Goal: Submit feedback/report problem

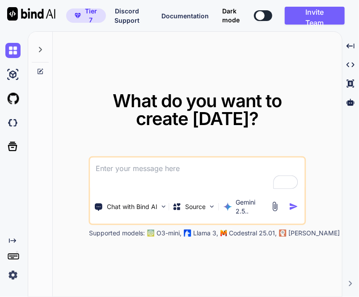
click at [275, 207] on img at bounding box center [274, 206] width 10 height 10
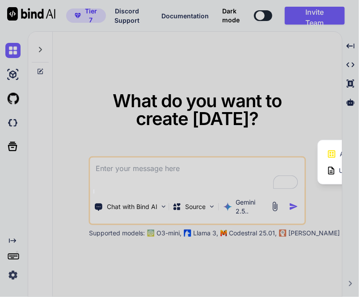
click at [330, 152] on icon at bounding box center [331, 155] width 8 height 8
type textarea "x"
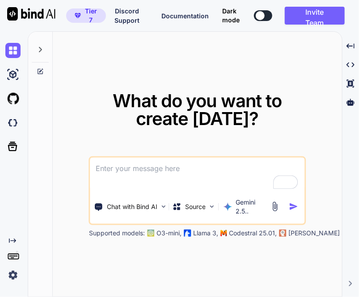
type input "C:\fakepath\Bildschirmfoto_2025-09-09_um_20.33.32.png"
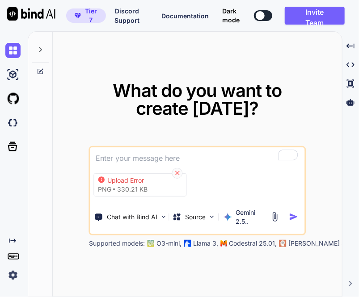
click at [178, 171] on icon at bounding box center [177, 173] width 8 height 8
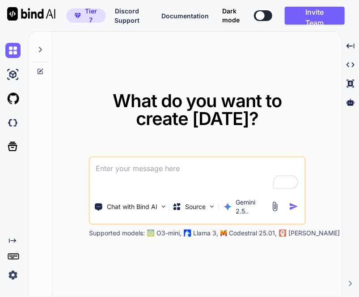
click at [277, 204] on img at bounding box center [274, 206] width 10 height 10
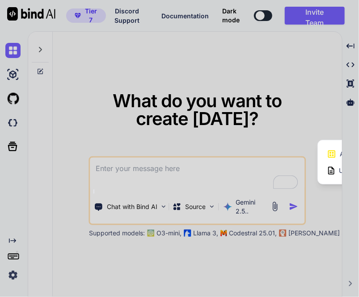
click at [334, 150] on icon at bounding box center [332, 154] width 10 height 10
type textarea "x"
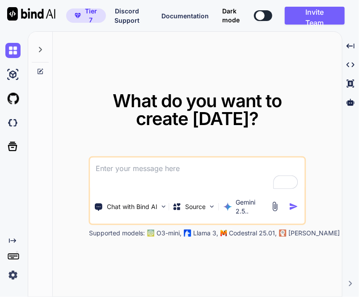
type input "C:\fakepath\Bildschirmfoto_2025-09-09_um_20.33.32.png"
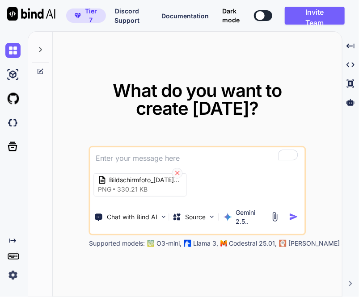
click at [177, 170] on icon at bounding box center [177, 173] width 8 height 8
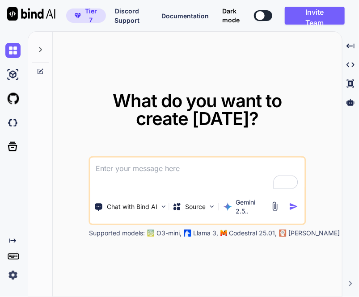
click at [274, 206] on img at bounding box center [274, 206] width 10 height 10
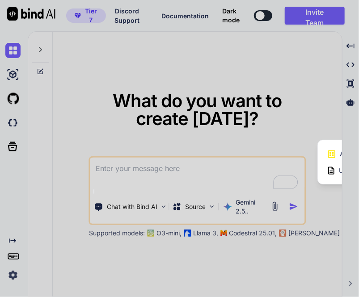
click at [328, 151] on icon at bounding box center [331, 155] width 8 height 8
type textarea "x"
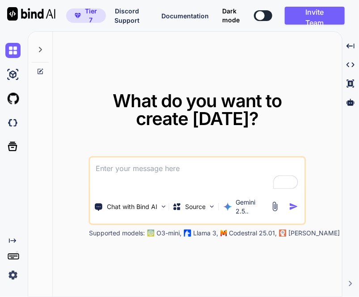
type input "C:\fakepath\Screenshot-2025-09-06-at-00.38.24.jpg"
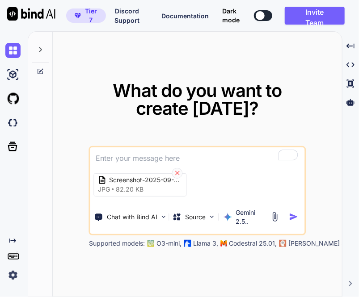
click at [175, 171] on icon at bounding box center [177, 173] width 8 height 8
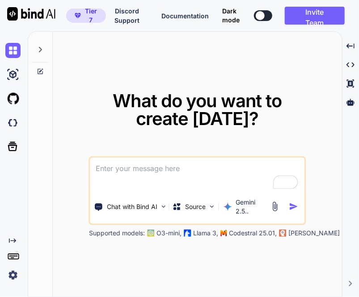
click at [275, 206] on img at bounding box center [274, 206] width 10 height 10
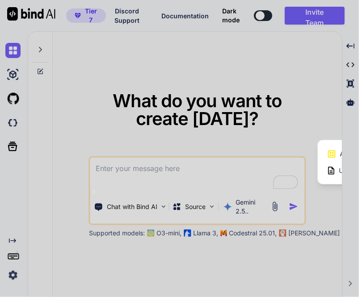
click at [335, 155] on icon at bounding box center [332, 154] width 10 height 10
type textarea "x"
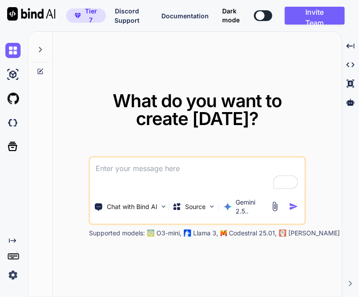
type input "C:\fakepath\logo.png"
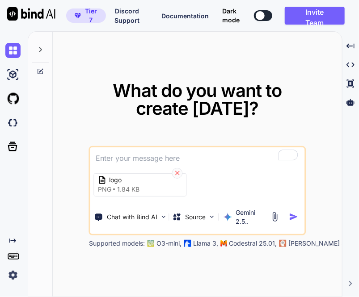
click at [178, 172] on icon at bounding box center [177, 173] width 8 height 8
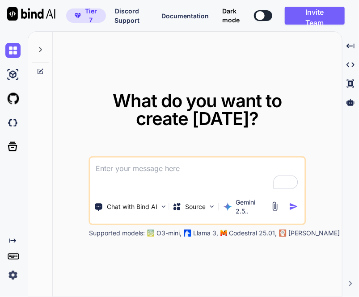
click at [274, 209] on img at bounding box center [274, 206] width 10 height 10
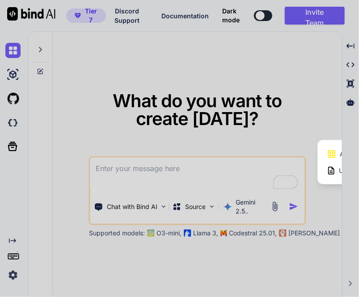
click at [335, 154] on icon at bounding box center [332, 154] width 10 height 10
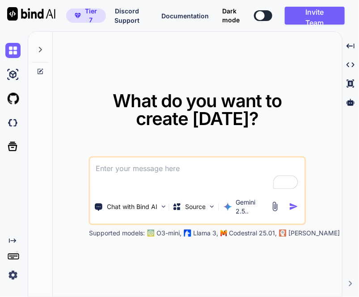
type textarea "x"
type input "C:\fakepath\Screenshot 2025-04-17 at 7.04.53 PM.png"
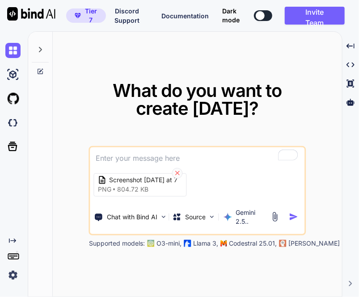
click at [177, 173] on icon at bounding box center [177, 173] width 8 height 8
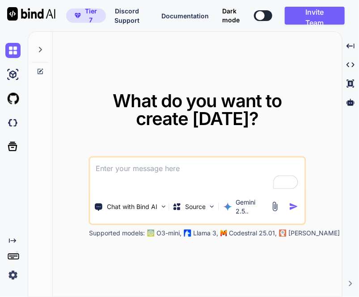
type textarea "x"
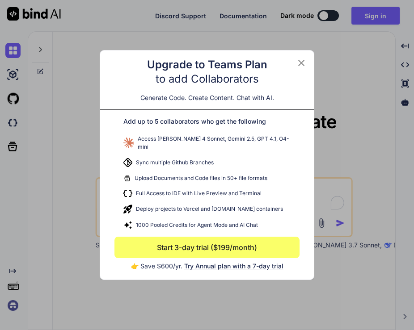
type textarea "x"
